Goal: Transaction & Acquisition: Purchase product/service

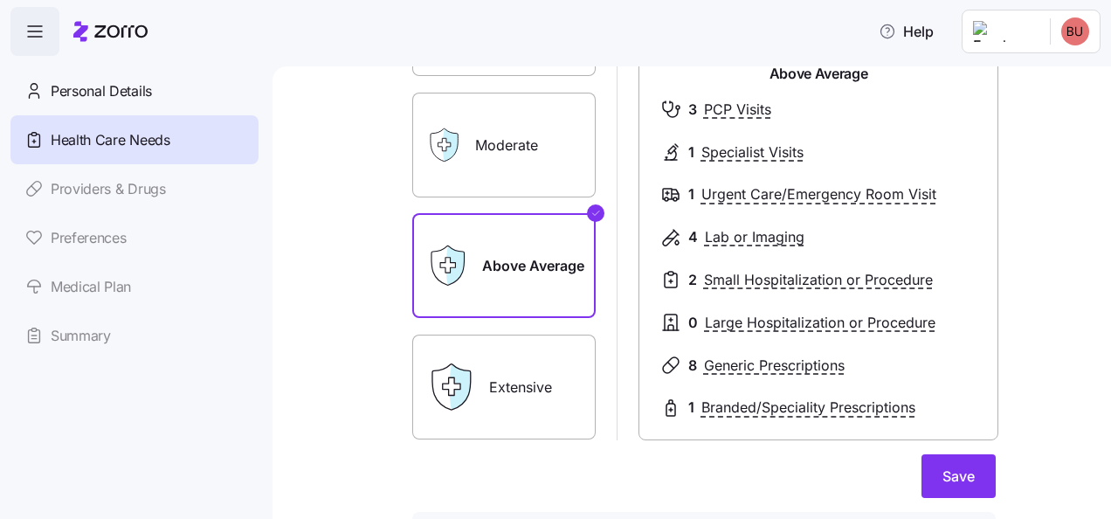
scroll to position [221, 0]
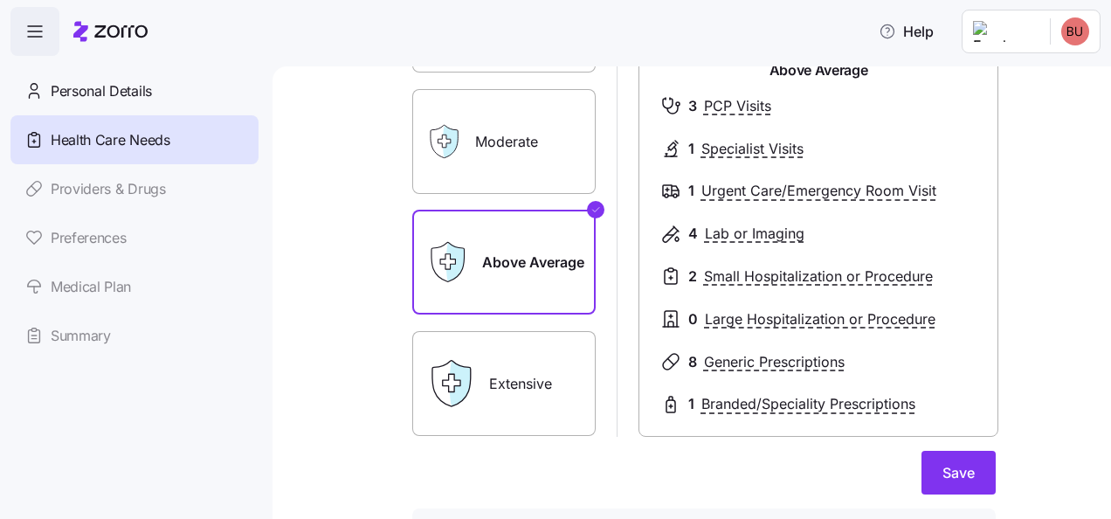
click at [964, 475] on span "Save" at bounding box center [958, 472] width 32 height 21
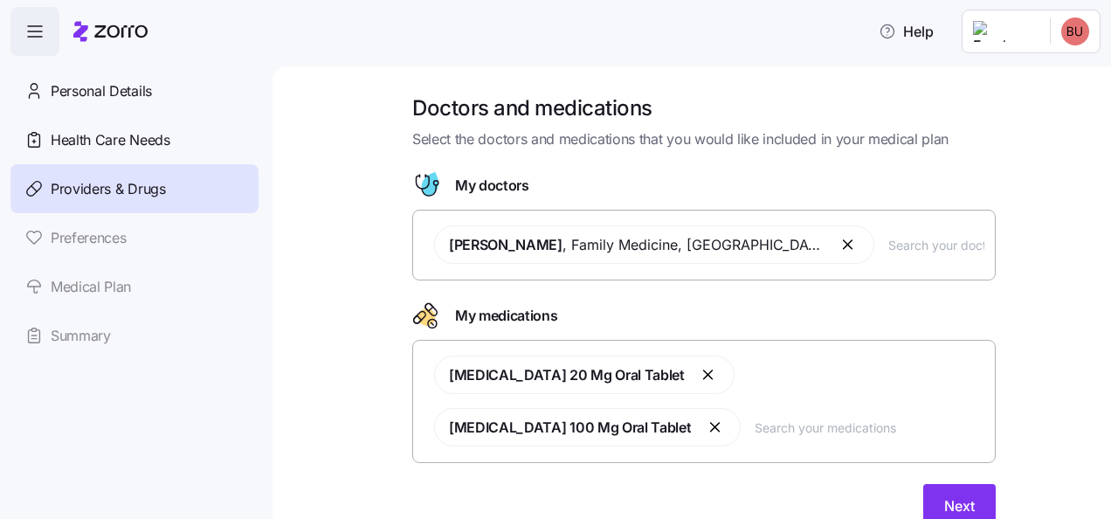
drag, startPoint x: 964, startPoint y: 475, endPoint x: 949, endPoint y: 482, distance: 17.2
click at [949, 482] on div "Doctors and medications Select the doctors and medications that you would like …" at bounding box center [703, 321] width 611 height 454
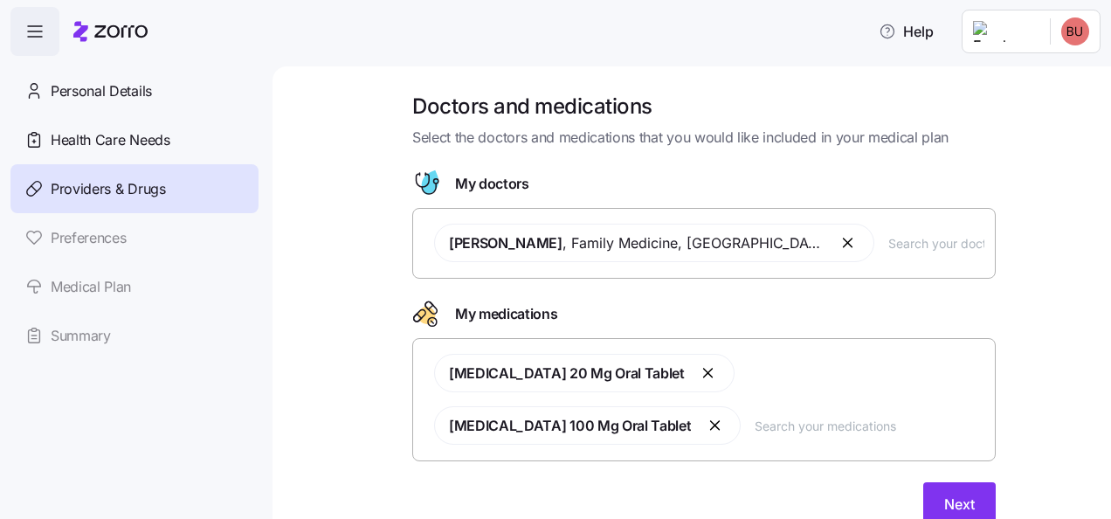
click at [945, 499] on span "Next" at bounding box center [959, 503] width 31 height 21
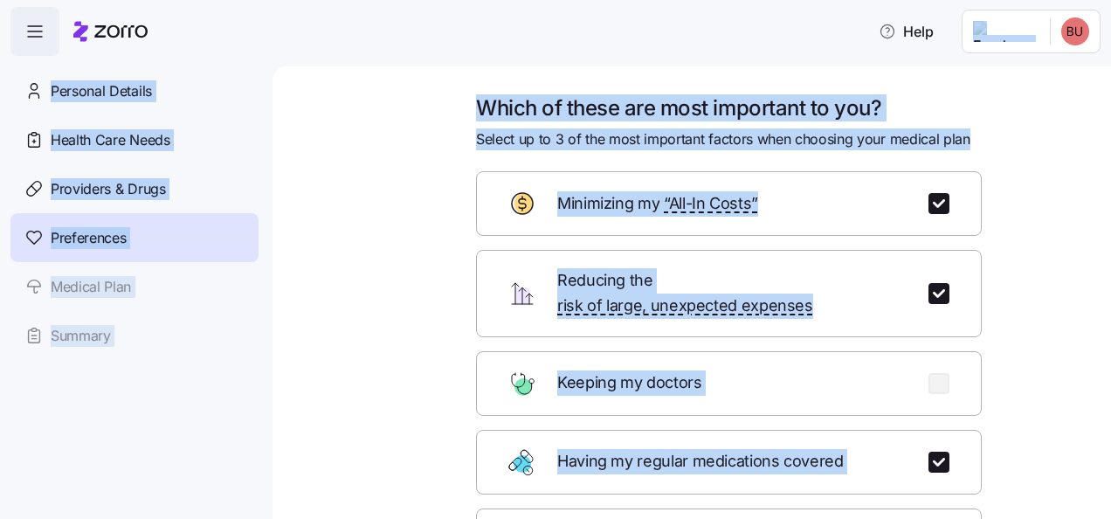
click at [982, 404] on div "Which of these are most important to you? Select up to 3 of the most important …" at bounding box center [729, 421] width 534 height 655
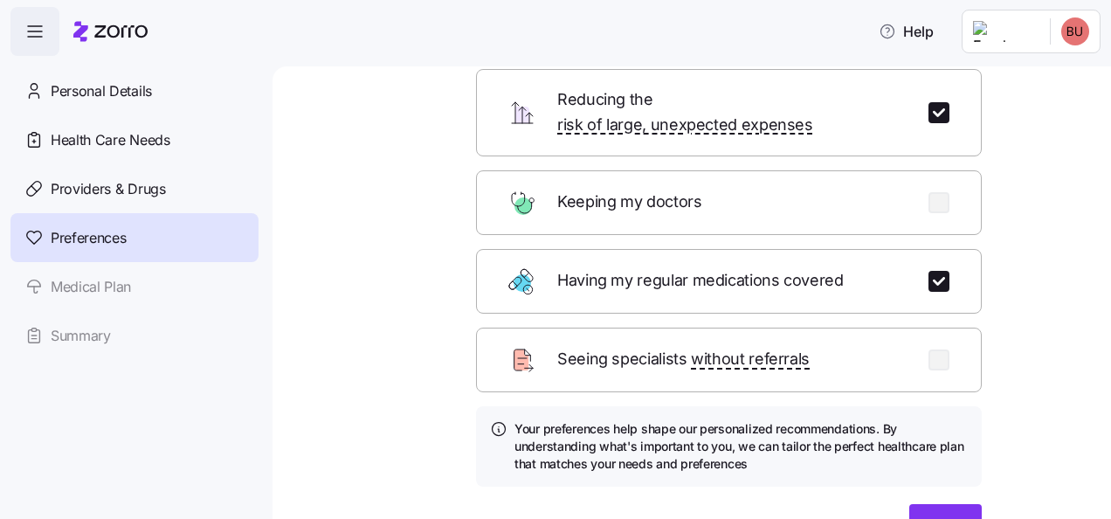
scroll to position [180, 0]
click at [956, 505] on div "Next" at bounding box center [729, 527] width 506 height 44
click at [945, 505] on button "Next" at bounding box center [945, 527] width 72 height 44
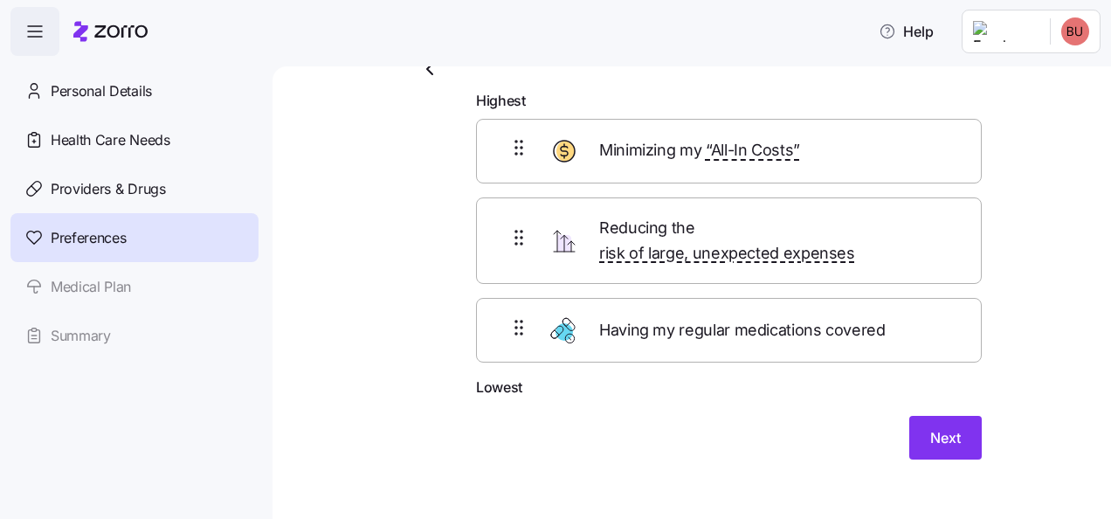
scroll to position [42, 0]
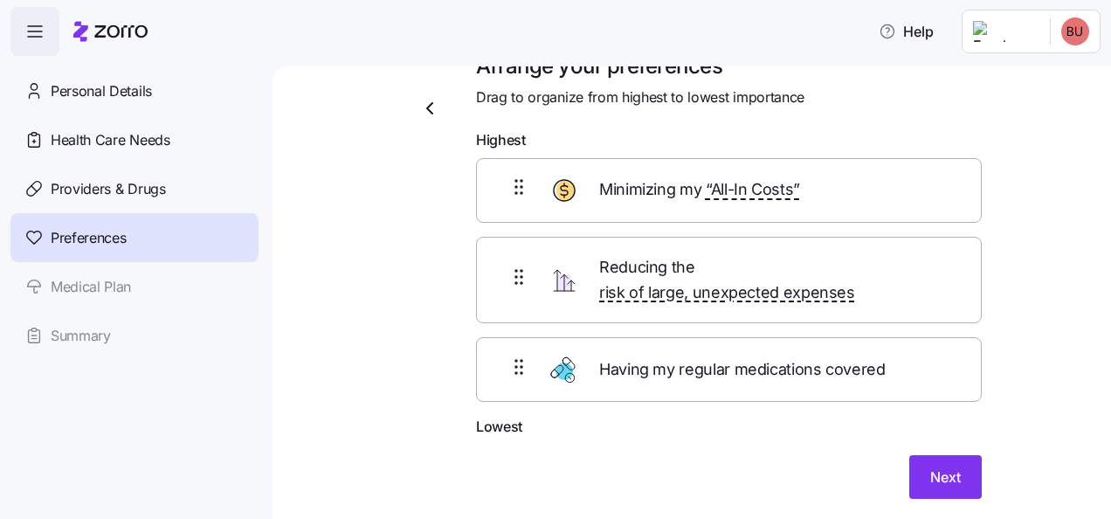
click at [930, 466] on span "Next" at bounding box center [945, 476] width 31 height 21
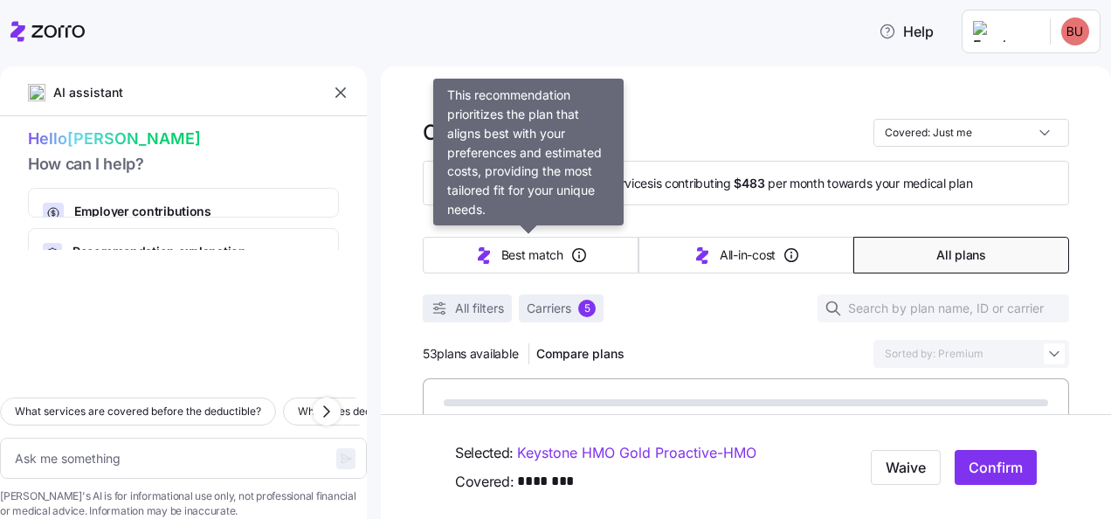
click at [542, 257] on span "Best match" at bounding box center [532, 254] width 62 height 17
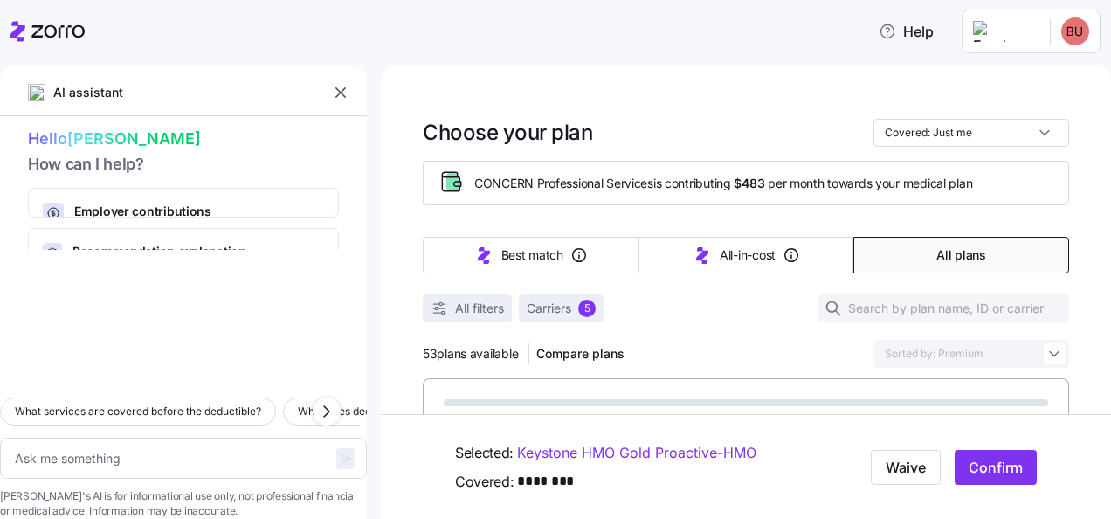
type textarea "x"
type input "Sorted by: Best match"
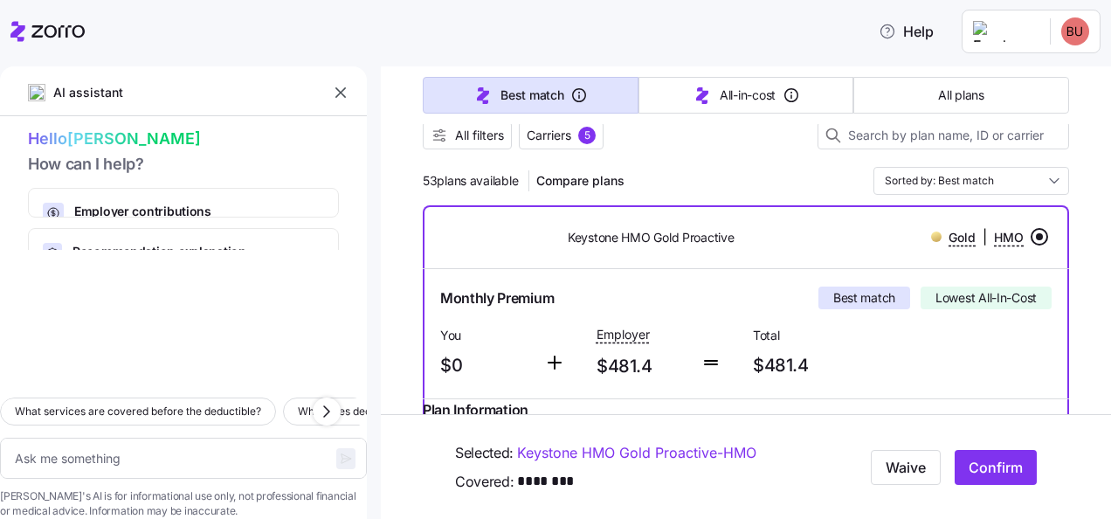
scroll to position [149, 0]
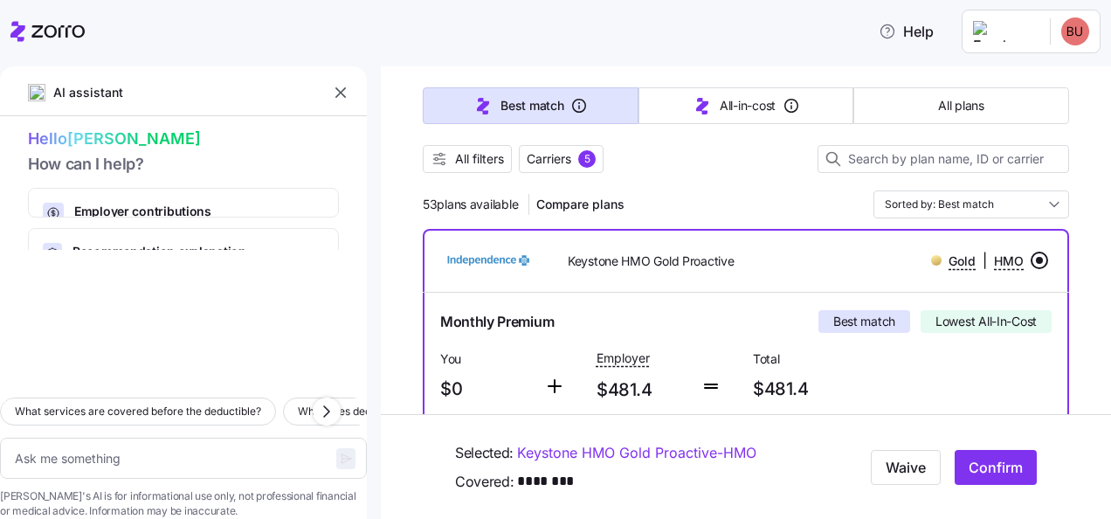
click at [969, 471] on span "Confirm" at bounding box center [996, 467] width 54 height 21
type textarea "x"
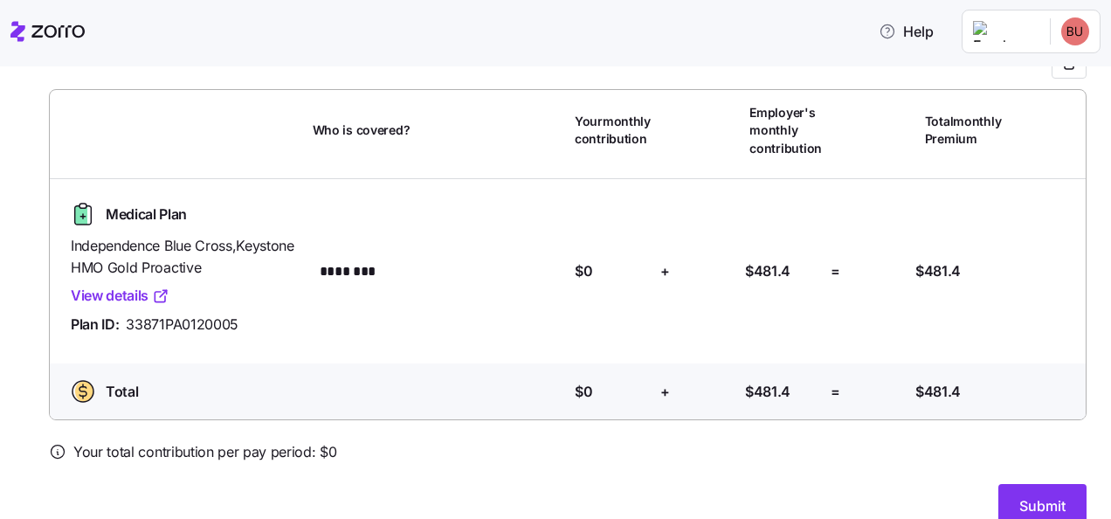
scroll to position [107, 0]
click at [108, 288] on link "View details" at bounding box center [120, 296] width 99 height 22
click at [998, 500] on button "Submit" at bounding box center [1042, 506] width 88 height 44
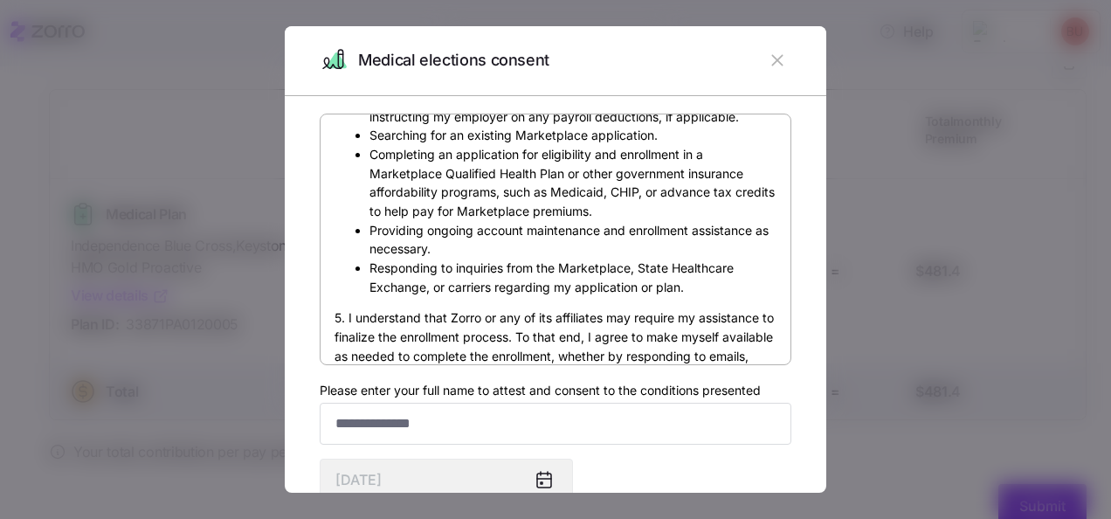
scroll to position [613, 0]
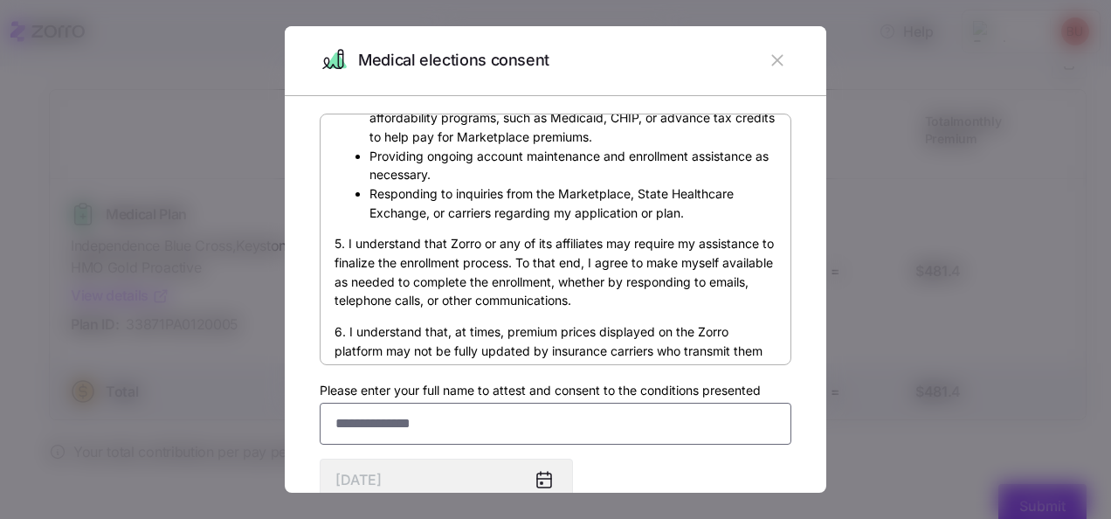
click at [570, 443] on input "Please enter your full name to attest and consent to the conditions presented" at bounding box center [556, 424] width 472 height 42
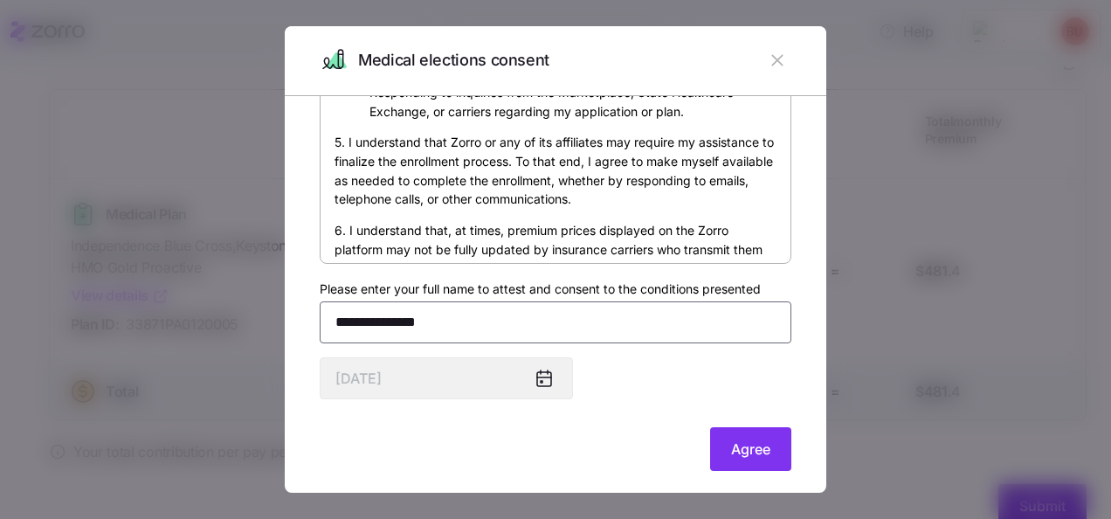
scroll to position [119, 0]
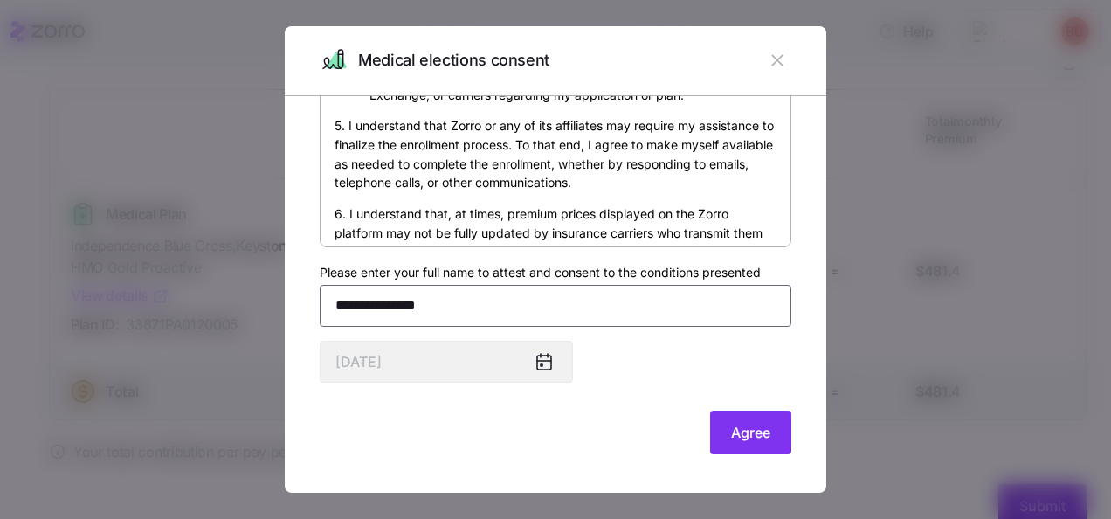
type input "**********"
drag, startPoint x: 570, startPoint y: 443, endPoint x: 763, endPoint y: 423, distance: 194.1
click at [763, 423] on div "Agree" at bounding box center [556, 433] width 472 height 44
click at [763, 423] on button "Agree" at bounding box center [750, 433] width 81 height 44
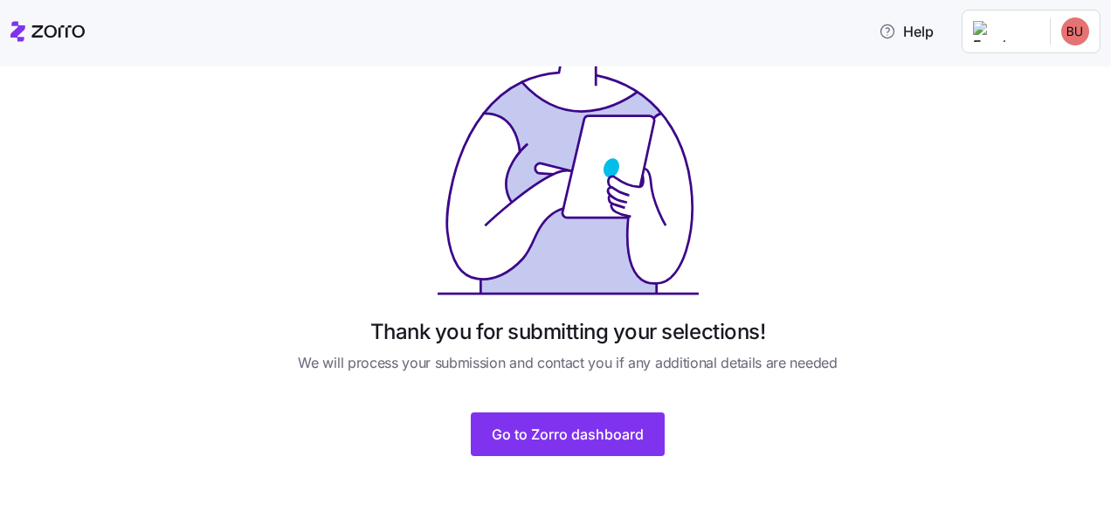
scroll to position [130, 0]
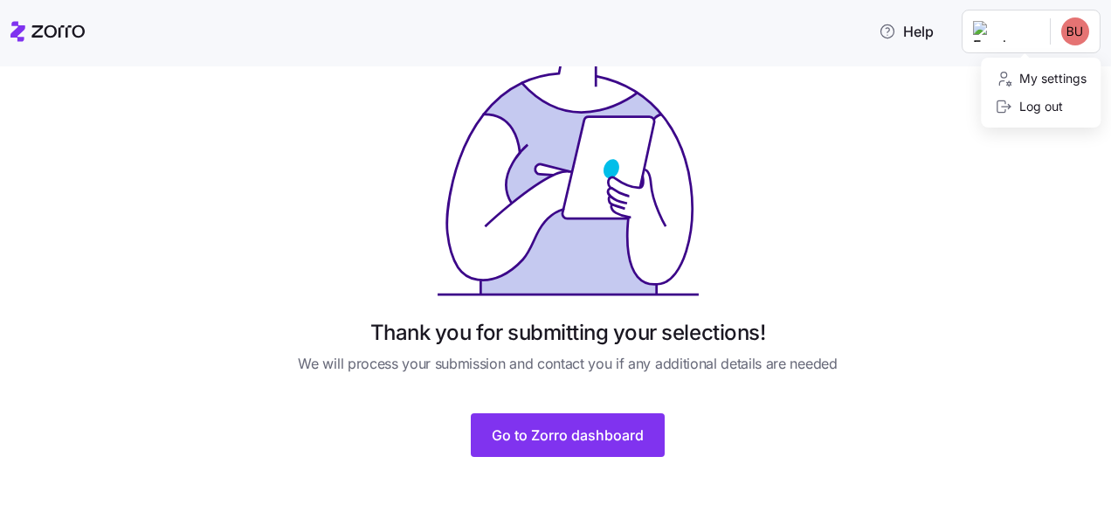
click at [1078, 40] on html "Help Thank you for submitting your selections! We will process your submission …" at bounding box center [555, 254] width 1111 height 508
click at [1015, 37] on html "Help Thank you for submitting your selections! We will process your submission …" at bounding box center [555, 254] width 1111 height 508
click at [386, 47] on div "Help" at bounding box center [555, 31] width 1090 height 49
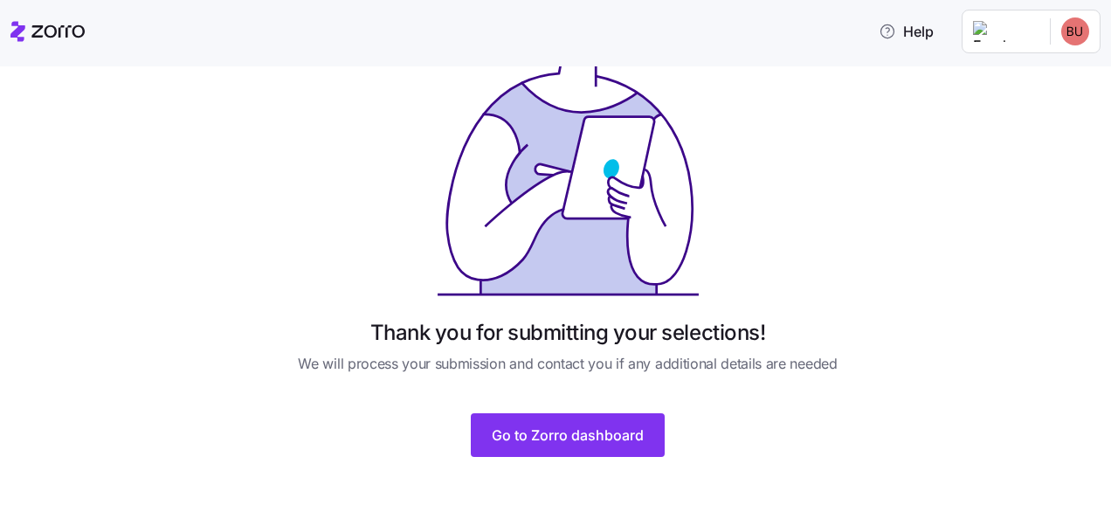
click at [15, 31] on icon at bounding box center [17, 31] width 15 height 20
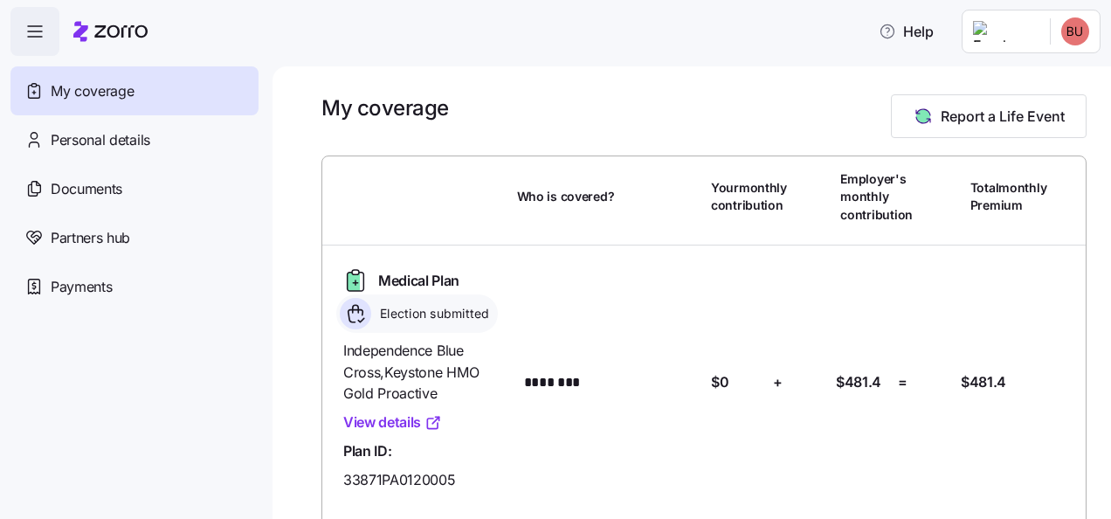
scroll to position [76, 0]
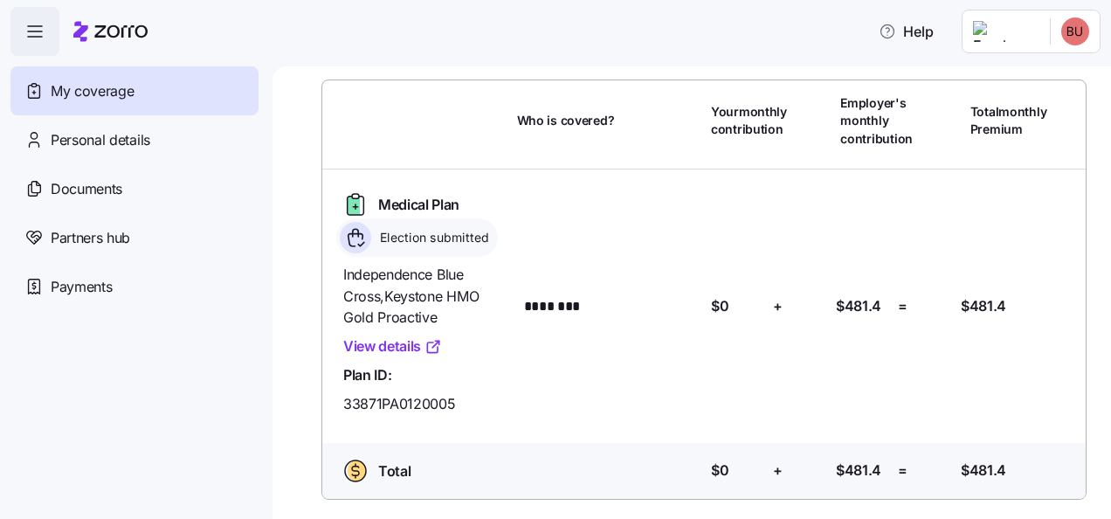
click at [146, 204] on div "Documents" at bounding box center [134, 188] width 248 height 49
click at [45, 288] on div "Payments" at bounding box center [134, 286] width 248 height 49
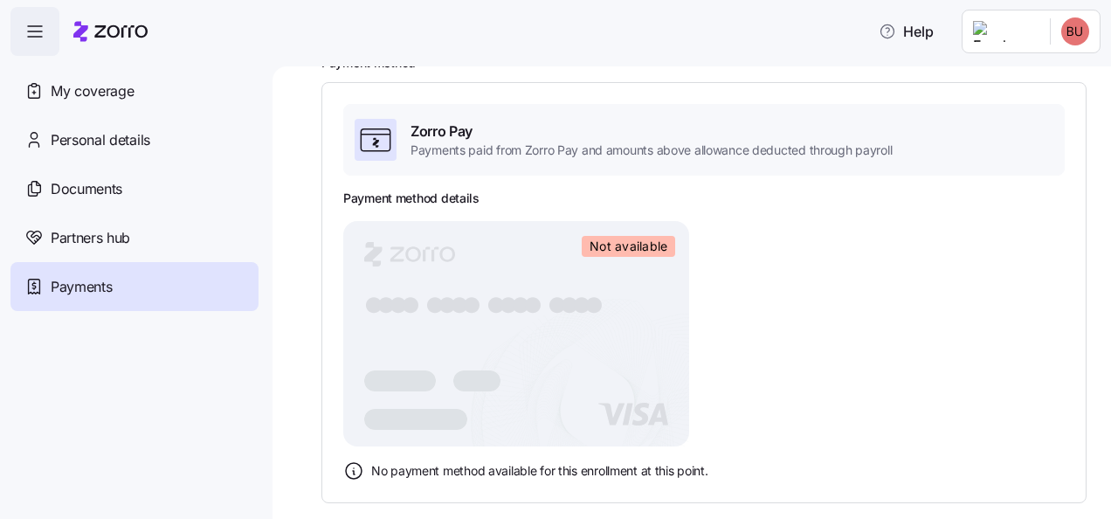
scroll to position [101, 0]
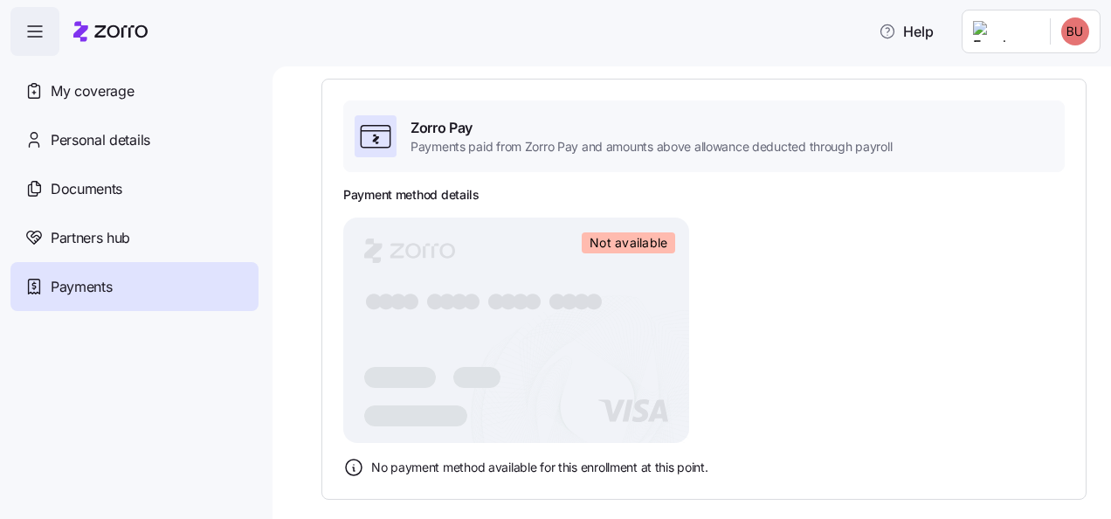
click at [157, 245] on div "Partners hub" at bounding box center [134, 237] width 248 height 49
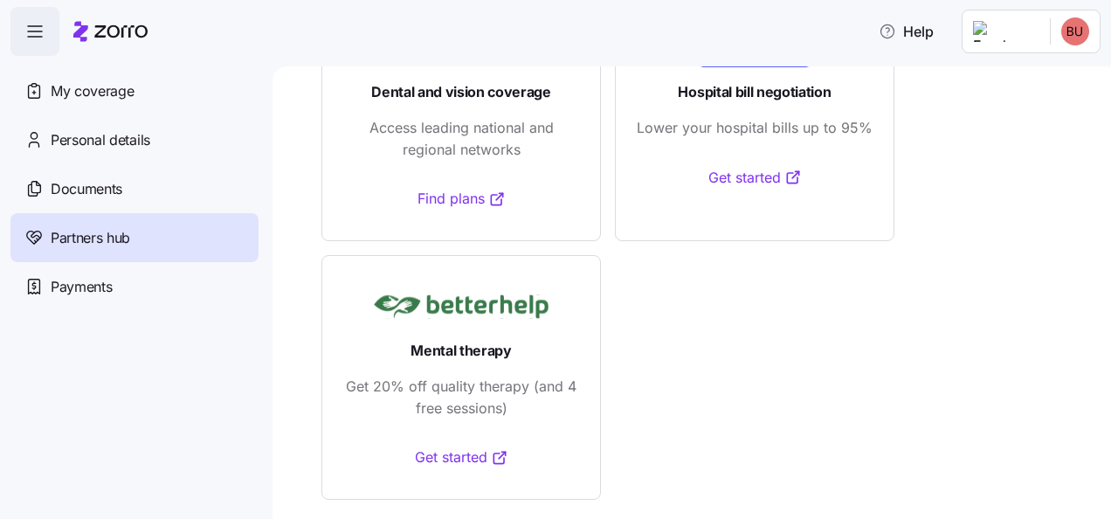
scroll to position [169, 0]
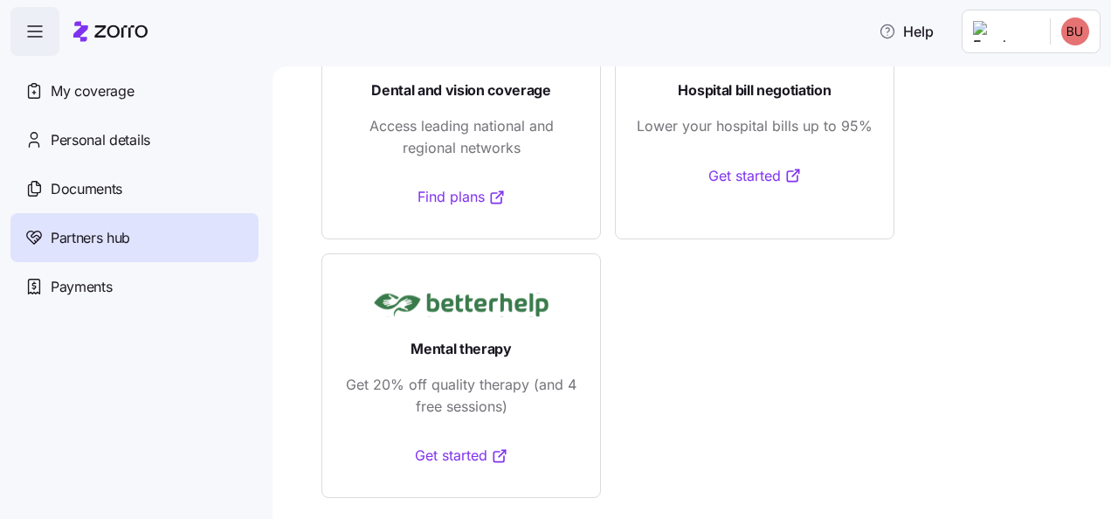
click at [456, 452] on link "Get started" at bounding box center [461, 456] width 93 height 22
